Goal: Task Accomplishment & Management: Use online tool/utility

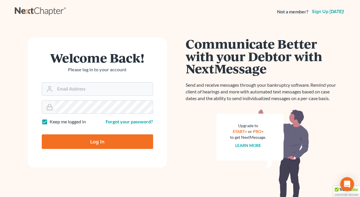
click at [50, 120] on label "Keep me logged in" at bounding box center [68, 121] width 36 height 7
click at [52, 120] on input "Keep me logged in" at bounding box center [54, 120] width 4 height 4
checkbox input "false"
click at [83, 87] on input "Email Address" at bounding box center [104, 88] width 98 height 13
type input "[EMAIL_ADDRESS][DOMAIN_NAME]"
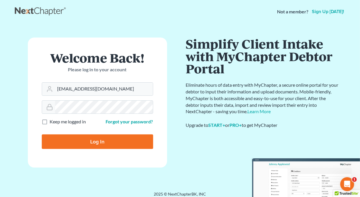
click at [96, 141] on input "Log In" at bounding box center [98, 141] width 112 height 15
type input "Thinking..."
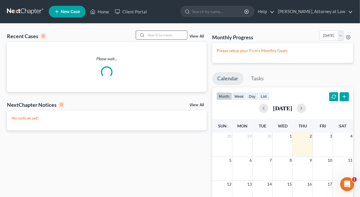
click at [156, 37] on input "search" at bounding box center [167, 35] width 41 height 8
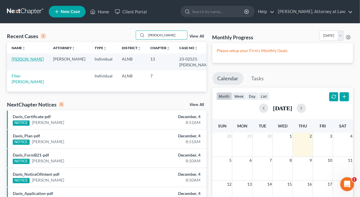
type input "[PERSON_NAME]"
click at [25, 60] on link "[PERSON_NAME]" at bounding box center [28, 58] width 32 height 5
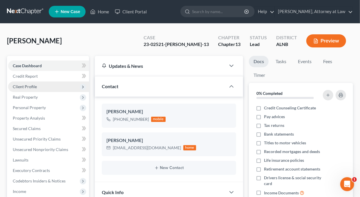
click at [27, 86] on span "Client Profile" at bounding box center [25, 86] width 24 height 5
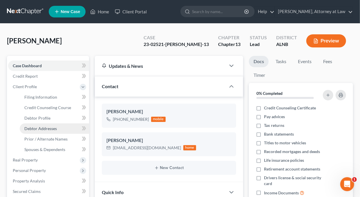
click at [37, 129] on span "Debtor Addresses" at bounding box center [40, 128] width 33 height 5
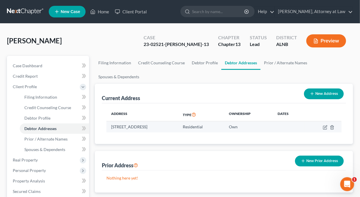
drag, startPoint x: 112, startPoint y: 126, endPoint x: 186, endPoint y: 129, distance: 74.1
click at [178, 129] on td "[STREET_ADDRESS]" at bounding box center [143, 126] width 72 height 11
copy td "[STREET_ADDRESS]"
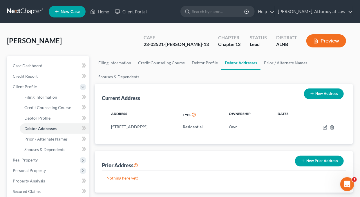
click at [187, 151] on div "Prior Address New Prior Address" at bounding box center [224, 160] width 245 height 19
click at [105, 12] on link "Home" at bounding box center [99, 11] width 25 height 10
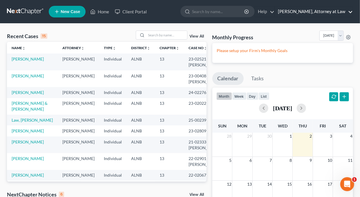
click at [351, 12] on link "[PERSON_NAME], Attorney at Law" at bounding box center [314, 11] width 78 height 10
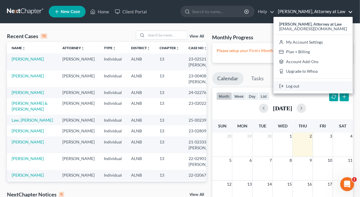
click at [297, 87] on link "Log out" at bounding box center [313, 86] width 79 height 10
